Goal: Information Seeking & Learning: Stay updated

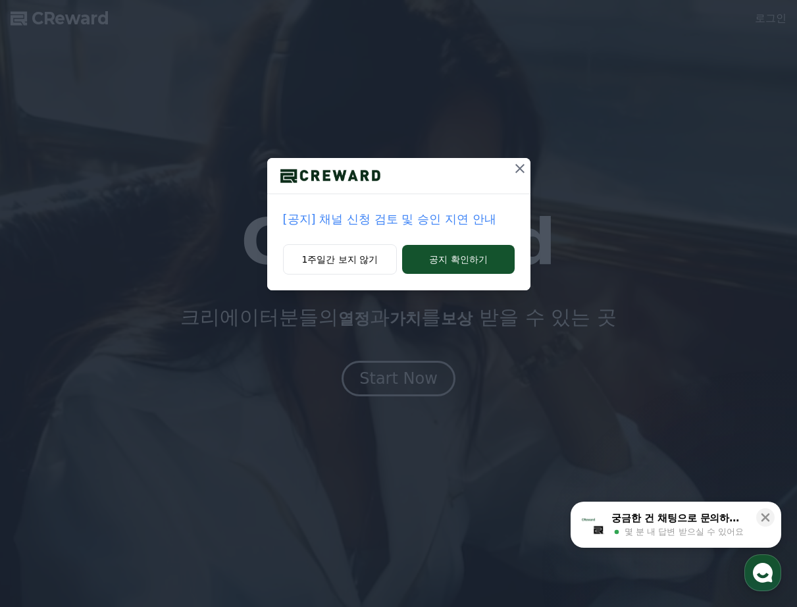
click at [463, 219] on p "[공지] 채널 신청 검토 및 승인 지연 안내" at bounding box center [399, 219] width 232 height 18
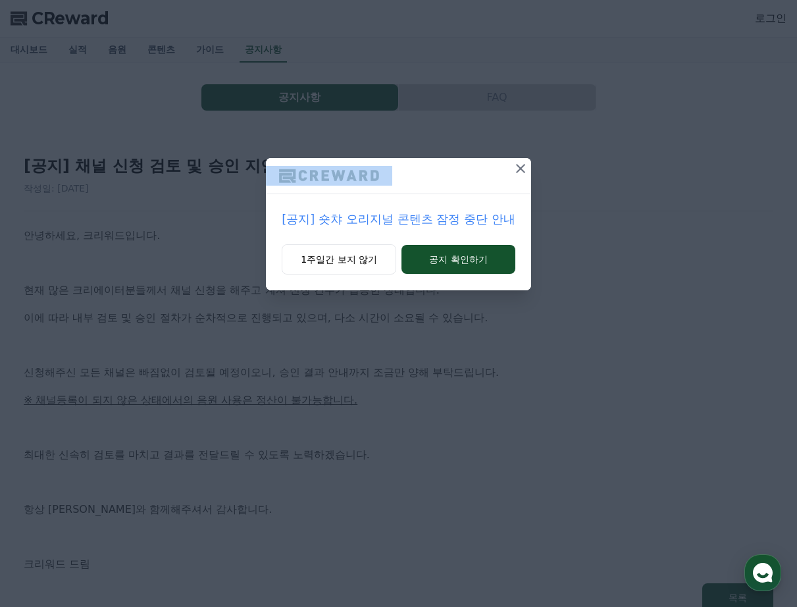
drag, startPoint x: 401, startPoint y: 170, endPoint x: 524, endPoint y: 162, distance: 124.0
click at [524, 162] on div at bounding box center [398, 176] width 265 height 36
click at [422, 224] on p "[공지] 숏챠 오리지널 콘텐츠 잠정 중단 안내" at bounding box center [398, 219] width 233 height 18
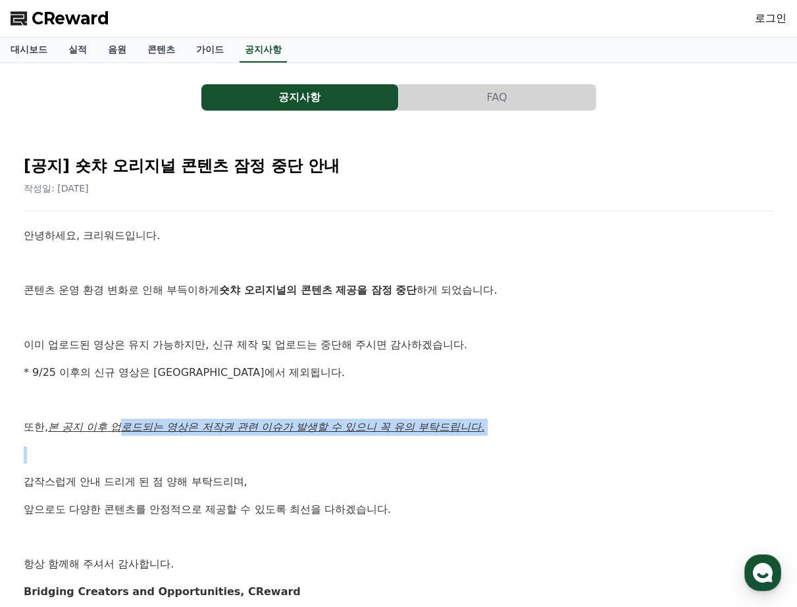
drag, startPoint x: 129, startPoint y: 431, endPoint x: 215, endPoint y: 440, distance: 86.7
click at [215, 440] on div "안녕하세요, 크리워드입니다. 콘텐츠 운영 환경 변화로 인해 부득이하게 숏챠 오리지널의 콘텐츠 제공을 잠정 중단 하게 되었습니다. 이미 업로드된…" at bounding box center [399, 413] width 750 height 372
